Goal: Information Seeking & Learning: Learn about a topic

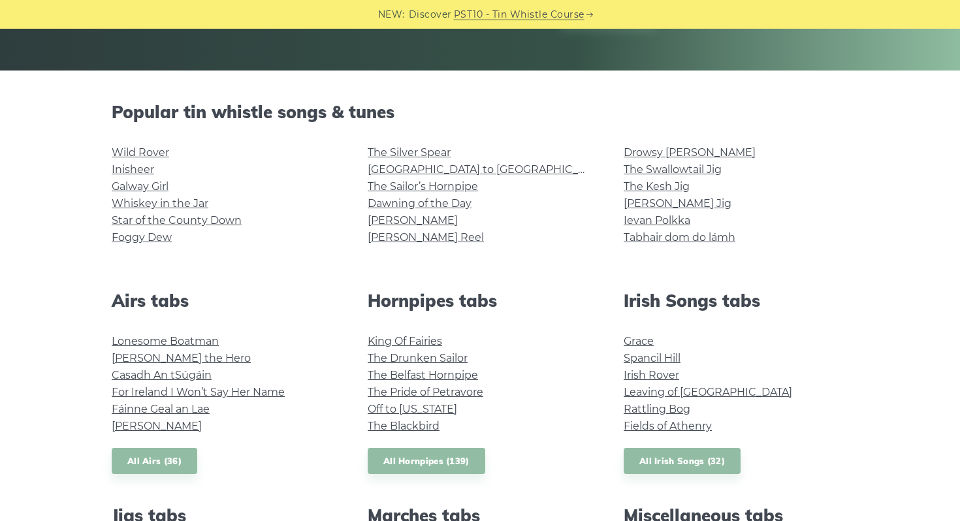
scroll to position [270, 0]
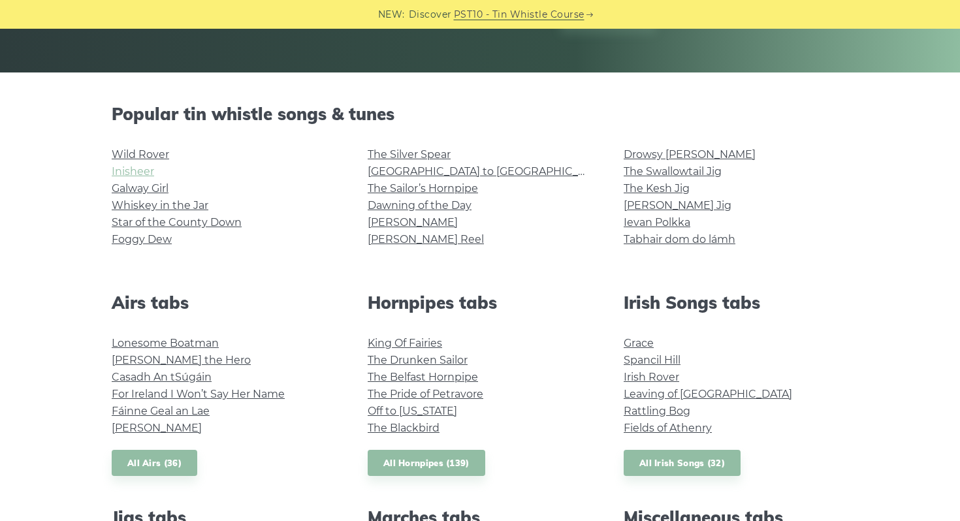
click at [144, 175] on link "Inisheer" at bounding box center [133, 171] width 42 height 12
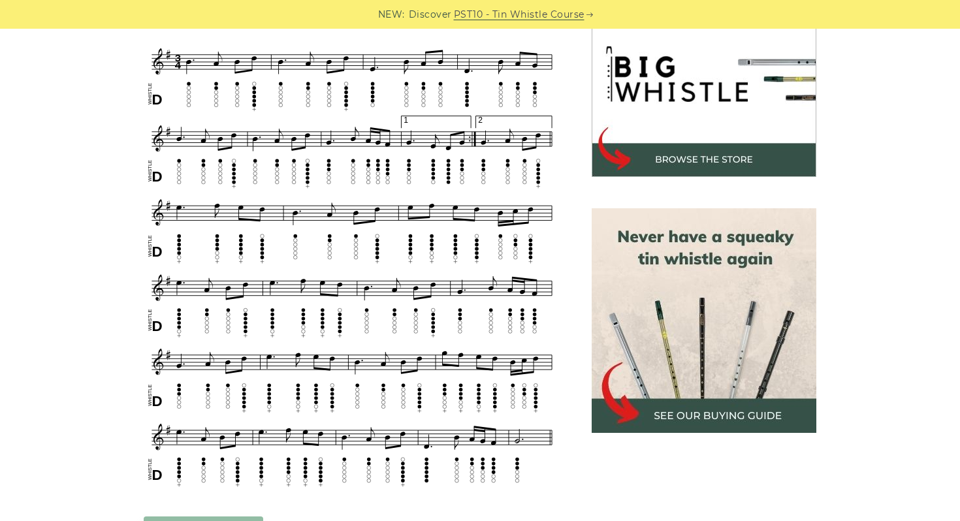
scroll to position [423, 0]
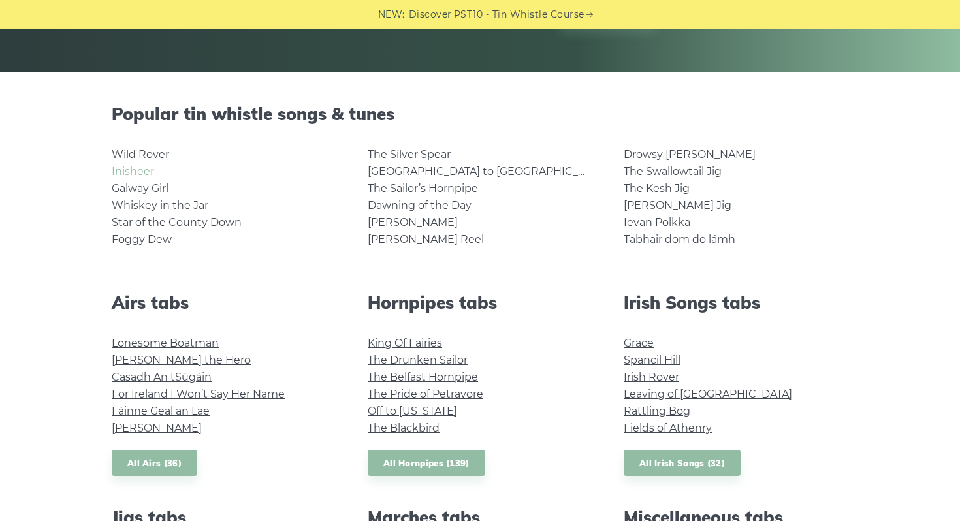
click at [120, 171] on link "Inisheer" at bounding box center [133, 171] width 42 height 12
click at [157, 154] on link "Wild Rover" at bounding box center [140, 154] width 57 height 12
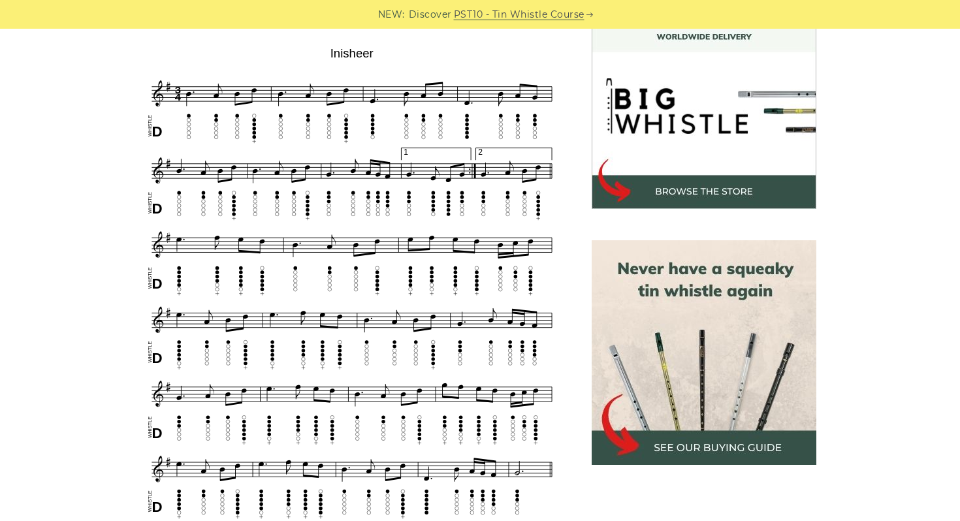
scroll to position [396, 0]
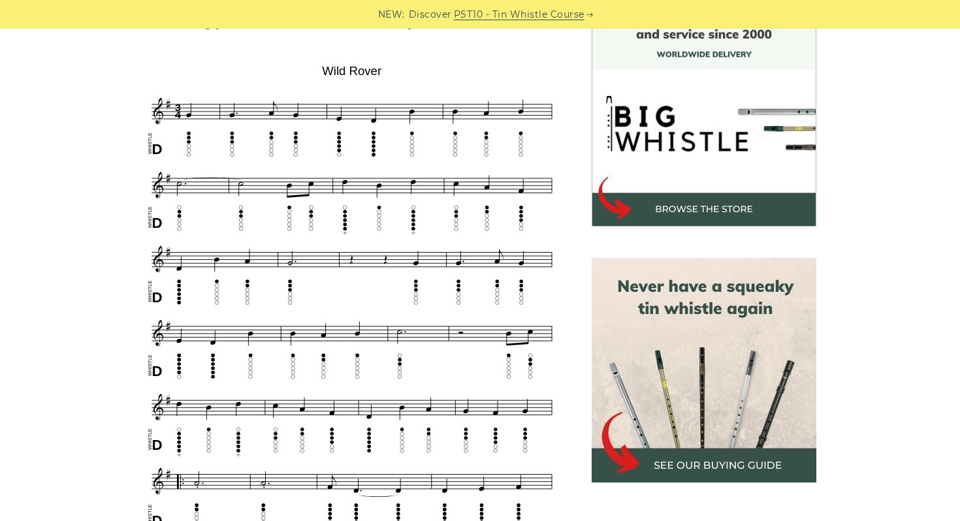
scroll to position [373, 0]
